Goal: Navigation & Orientation: Find specific page/section

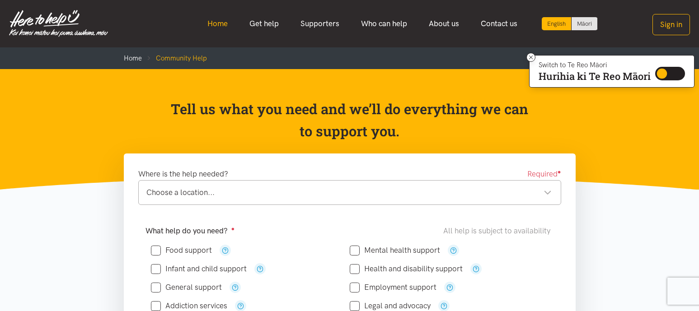
click at [216, 17] on link "Home" at bounding box center [217, 23] width 42 height 19
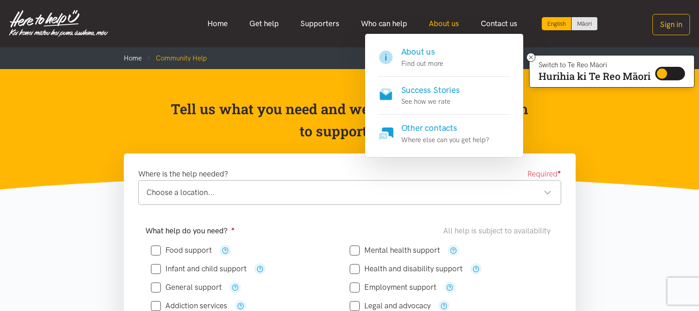
click at [435, 21] on link "About us" at bounding box center [444, 23] width 52 height 19
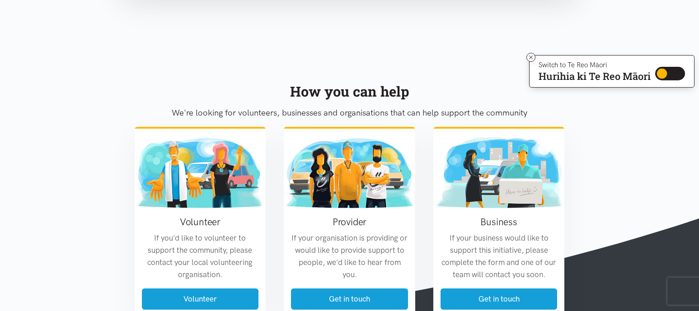
scroll to position [768, 0]
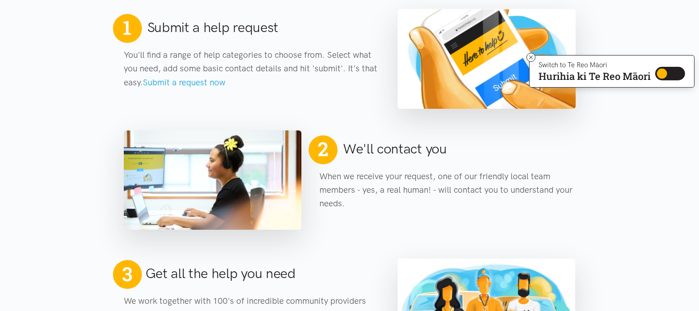
scroll to position [316, 0]
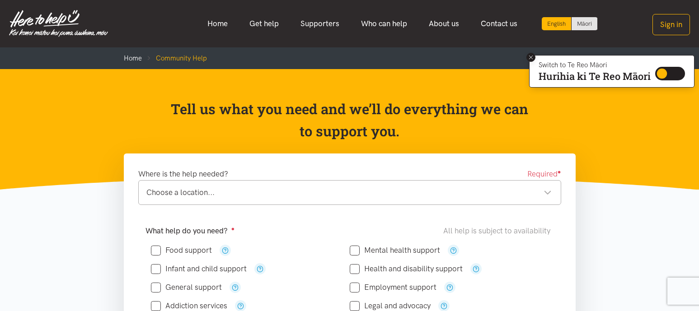
click at [530, 59] on icon at bounding box center [530, 57] width 7 height 7
